Goal: Information Seeking & Learning: Learn about a topic

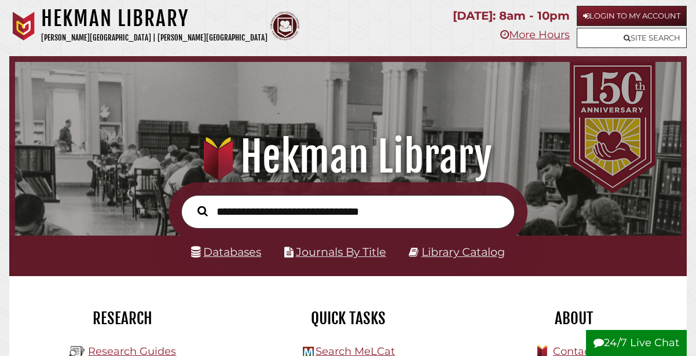
scroll to position [220, 660]
type input "*"
type input "**********"
click at [192, 203] on button "Search" at bounding box center [203, 211] width 22 height 16
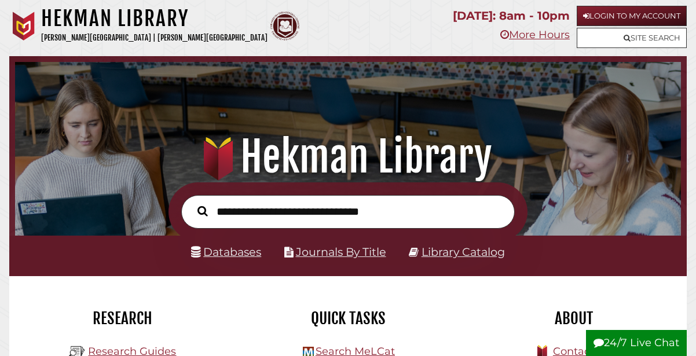
scroll to position [220, 660]
click at [233, 255] on link "Databases" at bounding box center [226, 252] width 70 height 14
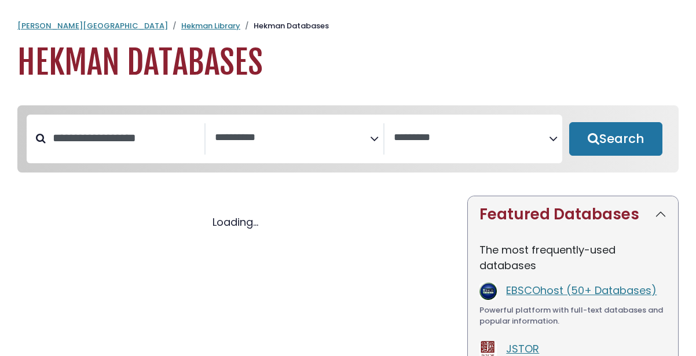
select select "Database Subject Filter"
select select "Database Vendors Filter"
select select "Database Subject Filter"
select select "Database Vendors Filter"
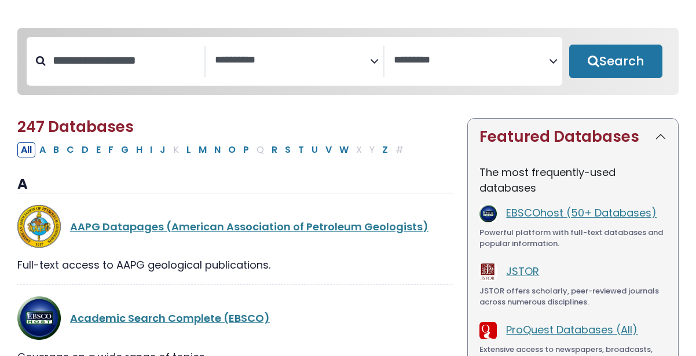
scroll to position [79, 0]
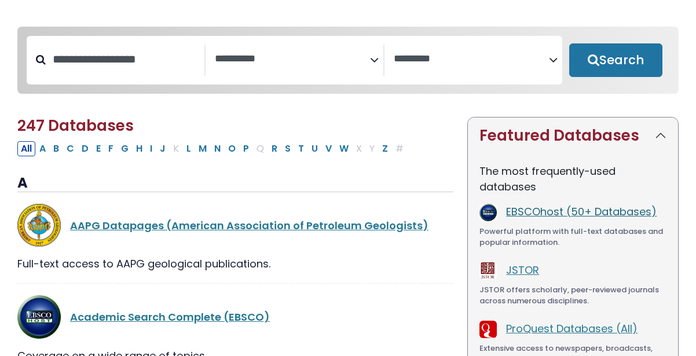
click at [540, 219] on link "EBSCOhost (50+ Databases)" at bounding box center [581, 211] width 151 height 14
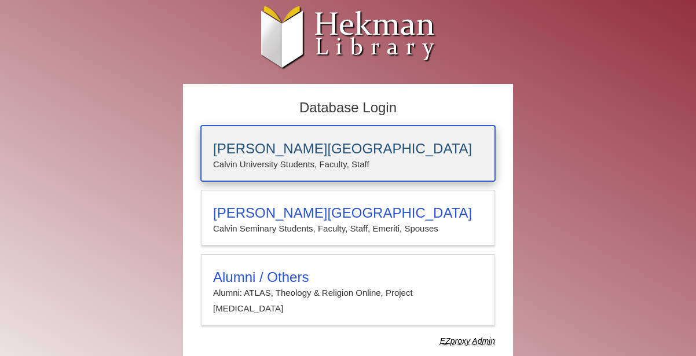
click at [402, 167] on p "Calvin University Students, Faculty, Staff" at bounding box center [348, 164] width 270 height 15
